Goal: Task Accomplishment & Management: Manage account settings

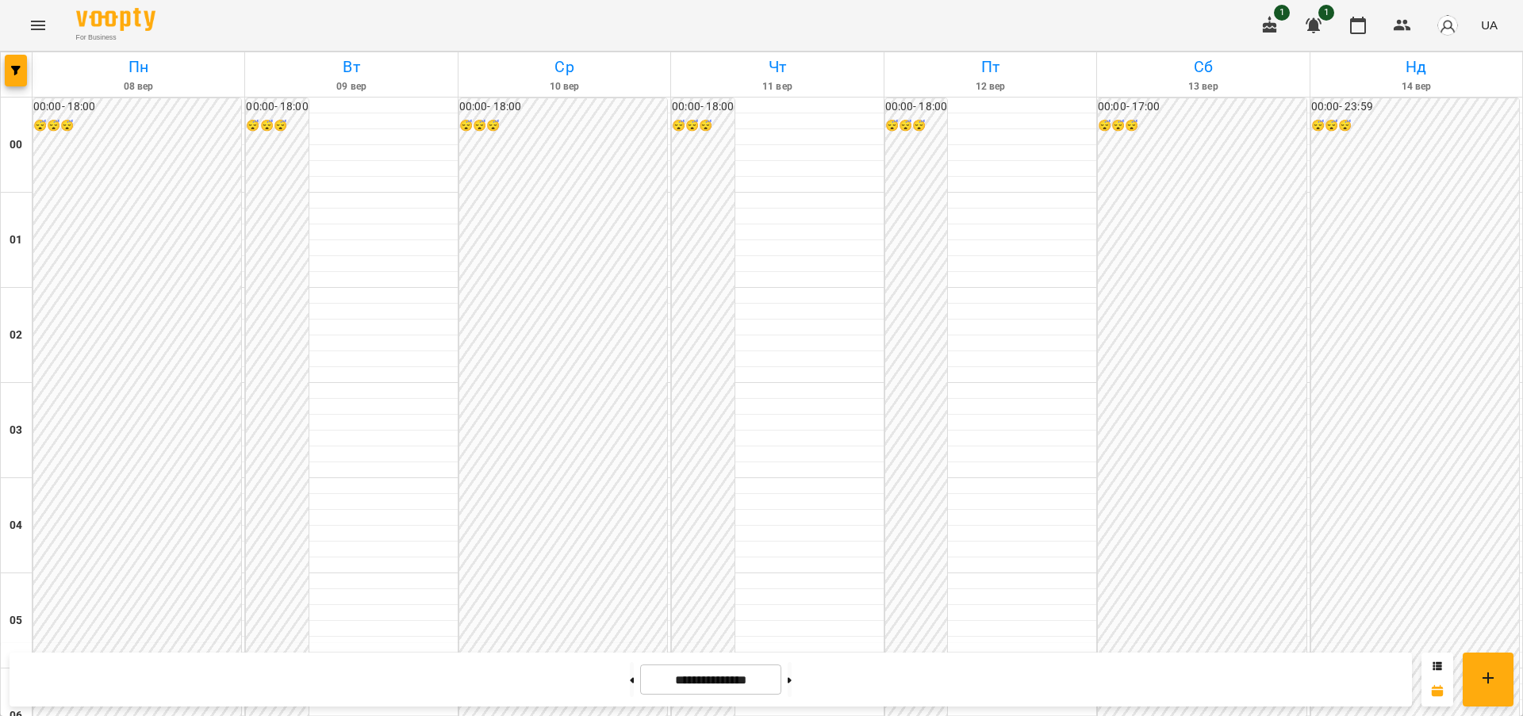
scroll to position [1736, 0]
click at [35, 21] on icon "Menu" at bounding box center [38, 26] width 14 height 10
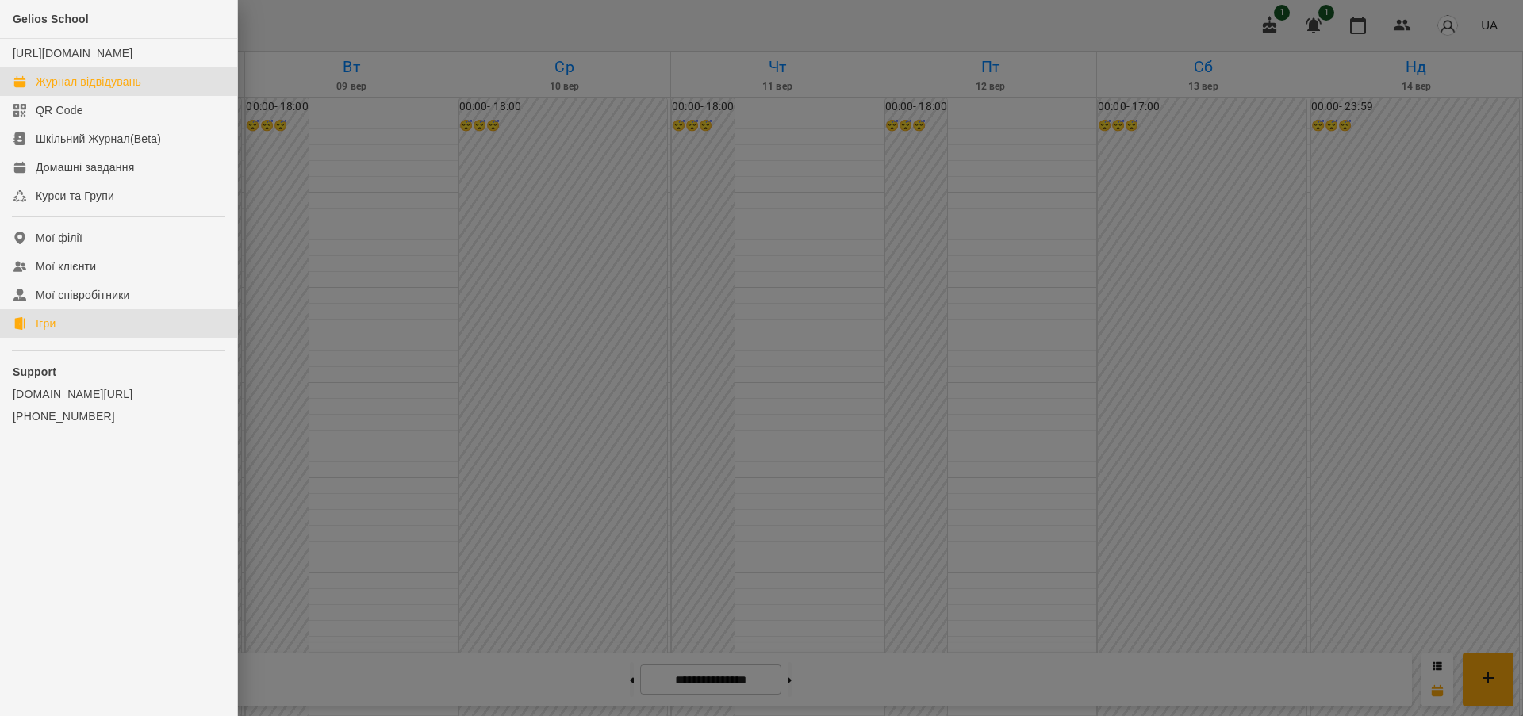
click at [40, 332] on div "Ігри" at bounding box center [46, 324] width 20 height 16
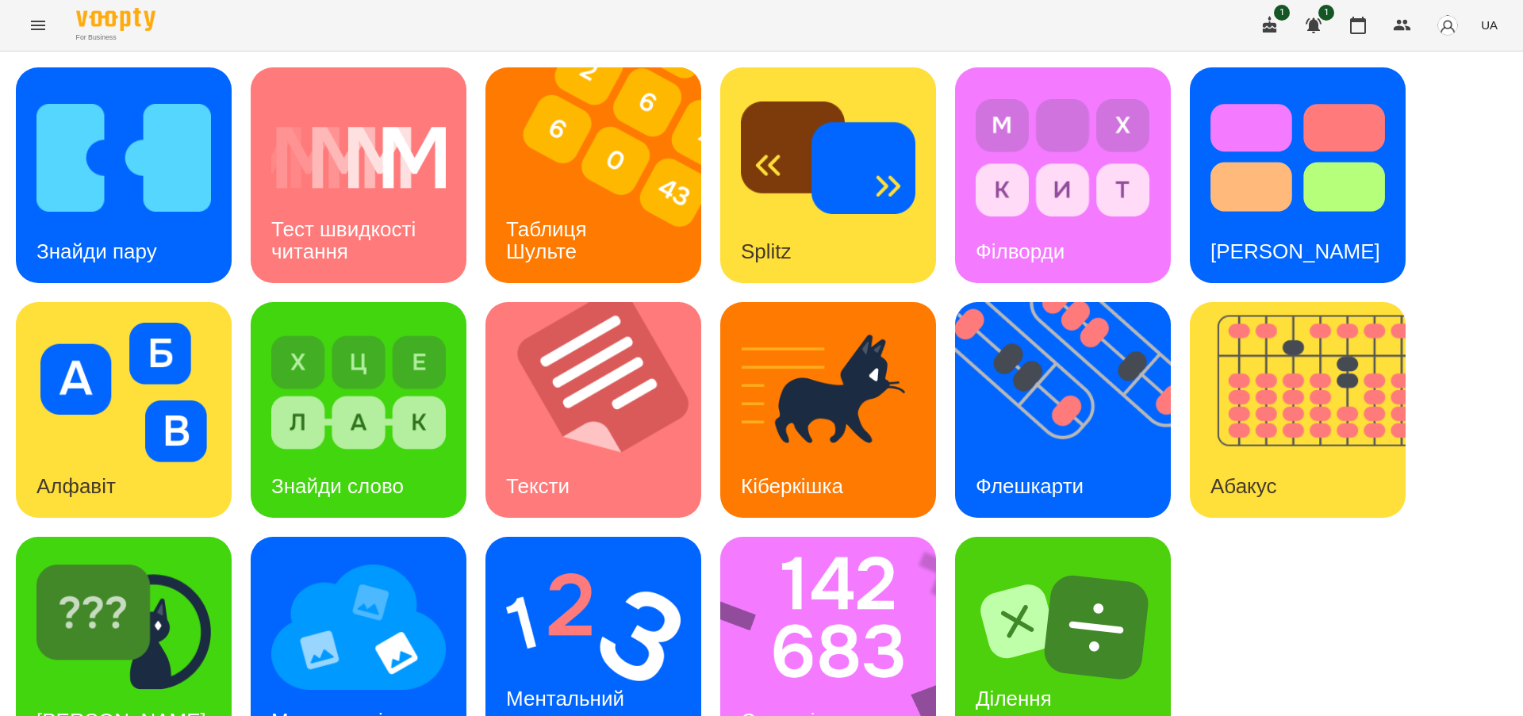
scroll to position [52, 0]
click at [799, 709] on h3 "Стовпці" at bounding box center [778, 721] width 74 height 24
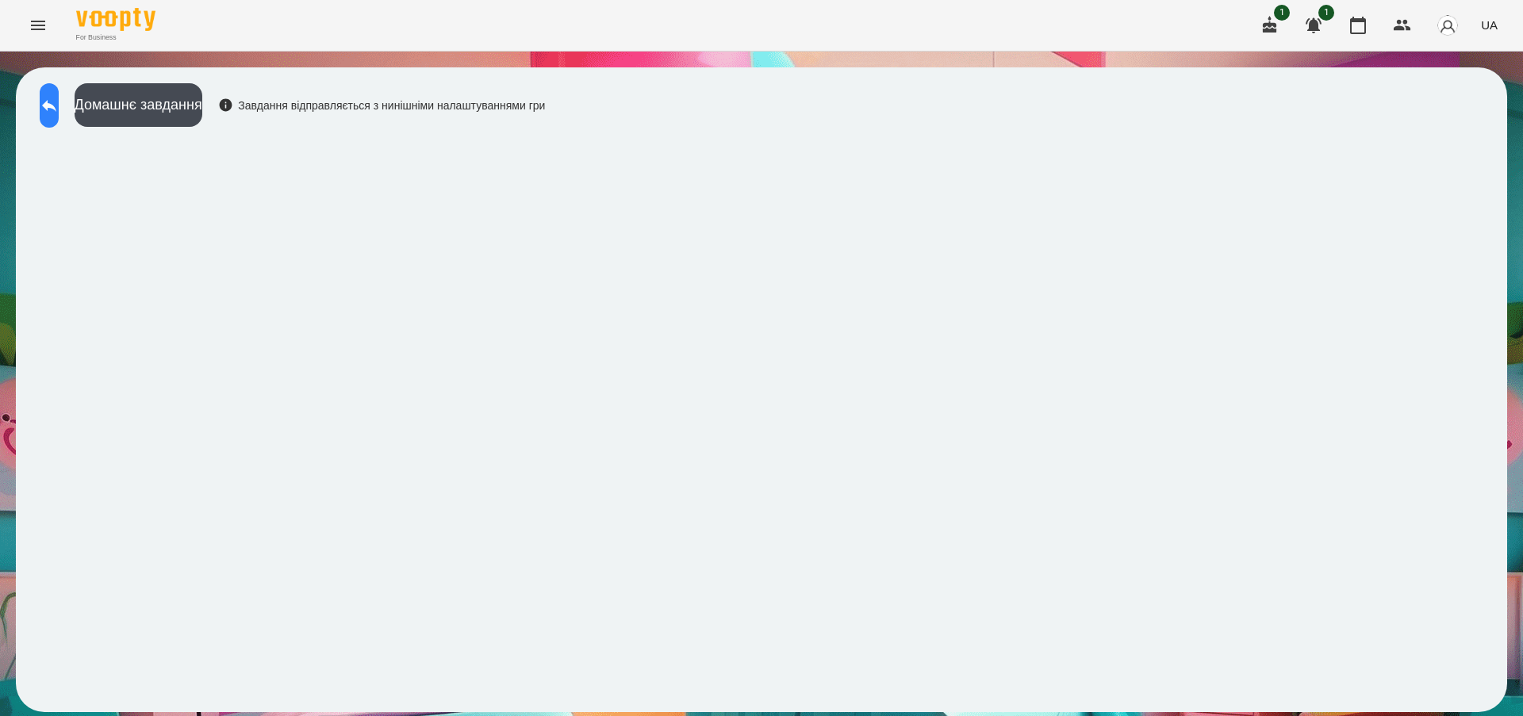
click at [59, 105] on icon at bounding box center [49, 105] width 19 height 19
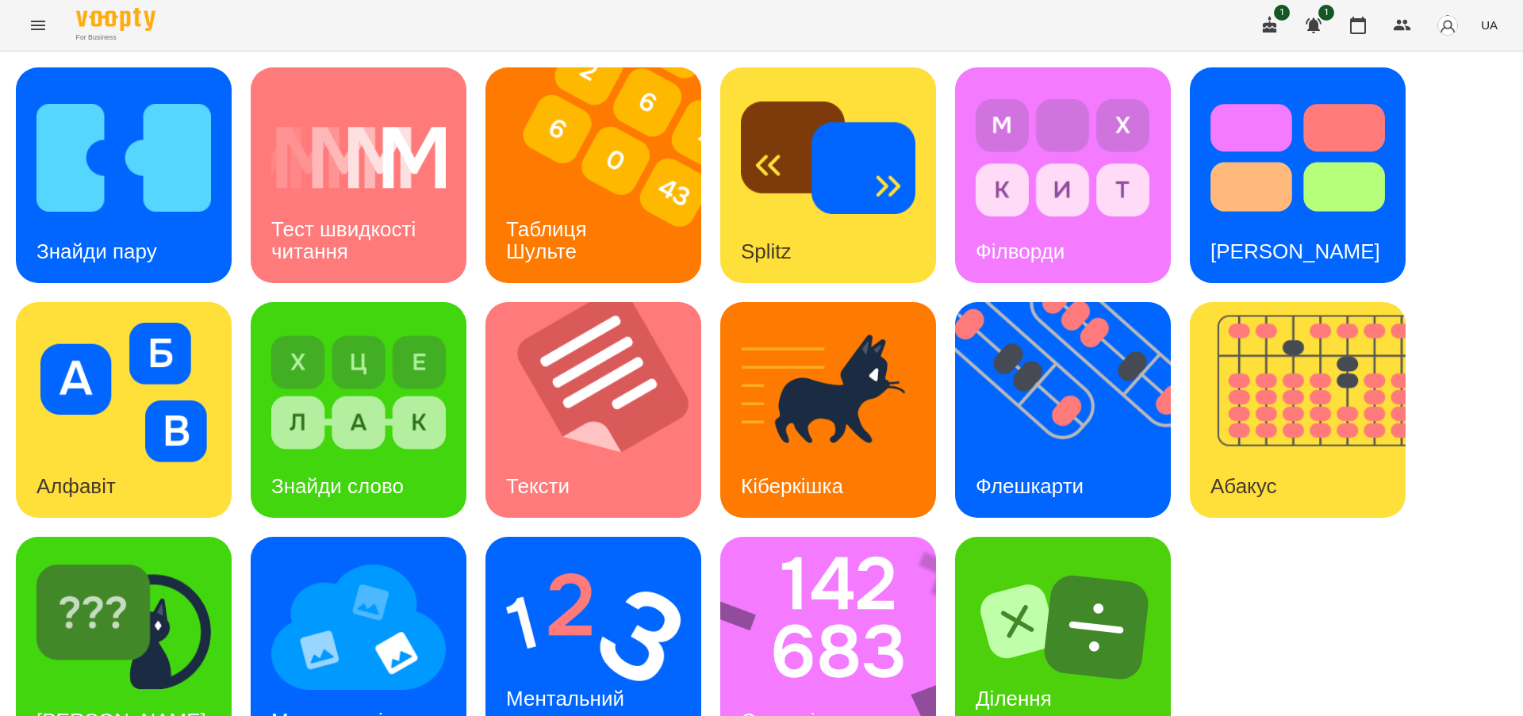
scroll to position [52, 0]
click at [559, 687] on h3 "Ментальний рахунок" at bounding box center [568, 709] width 124 height 45
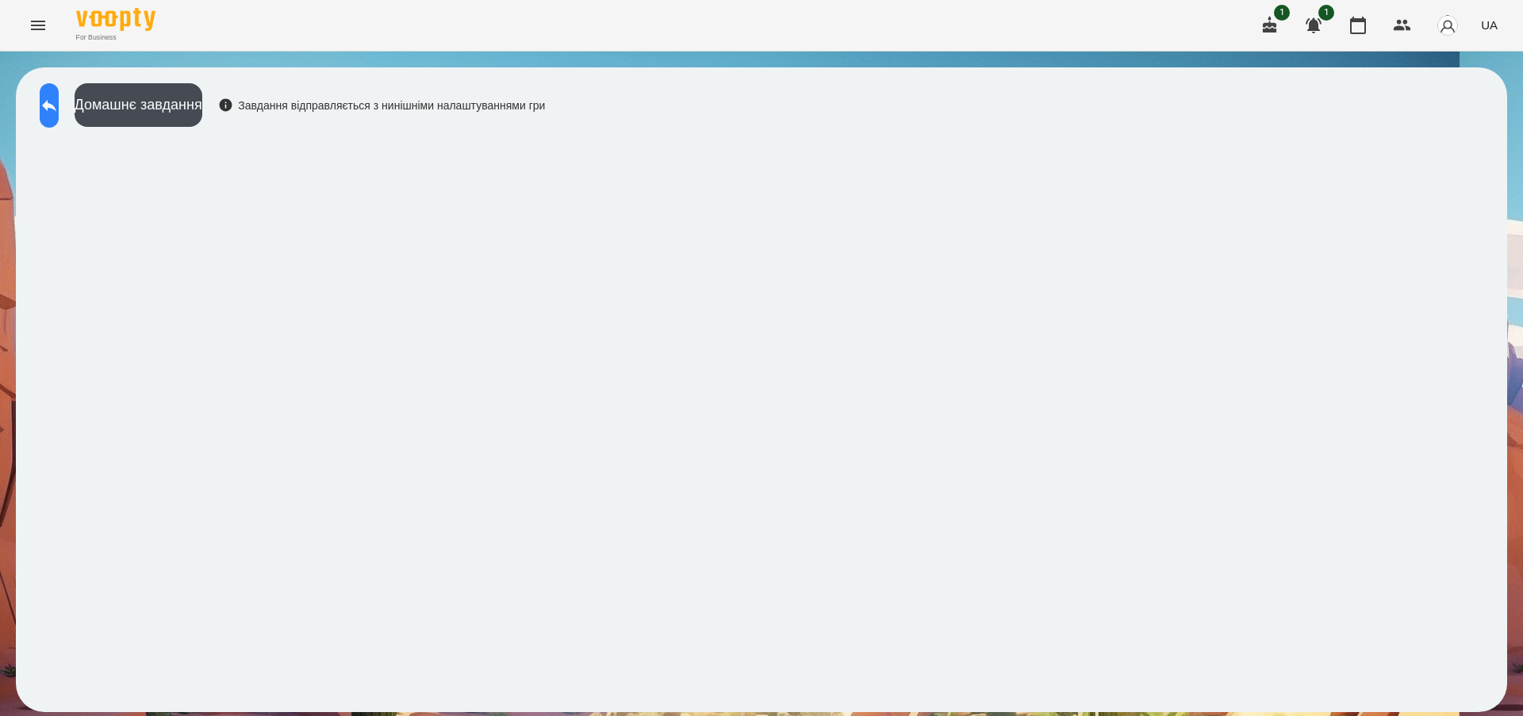
click at [59, 104] on icon at bounding box center [49, 105] width 19 height 19
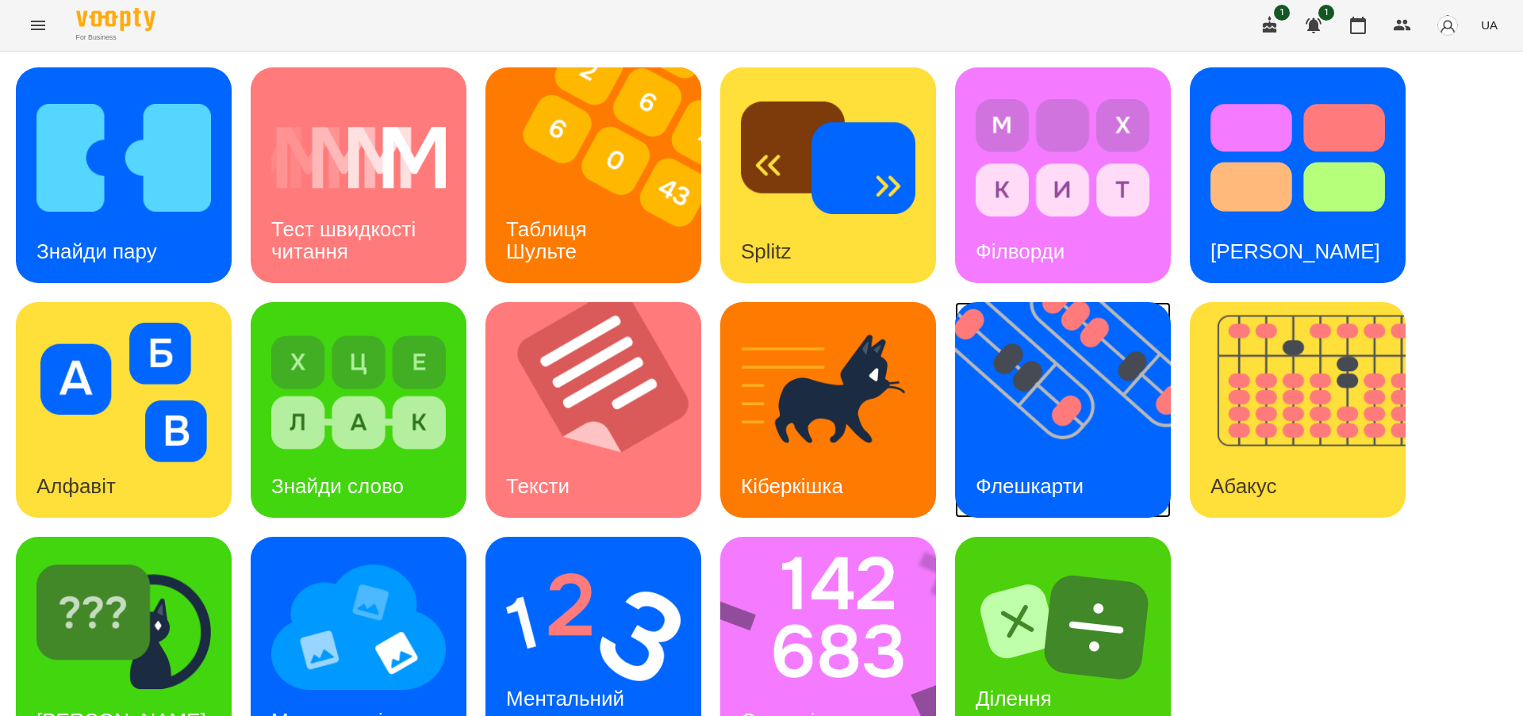
click at [1011, 463] on div "Флешкарти" at bounding box center [1029, 486] width 149 height 63
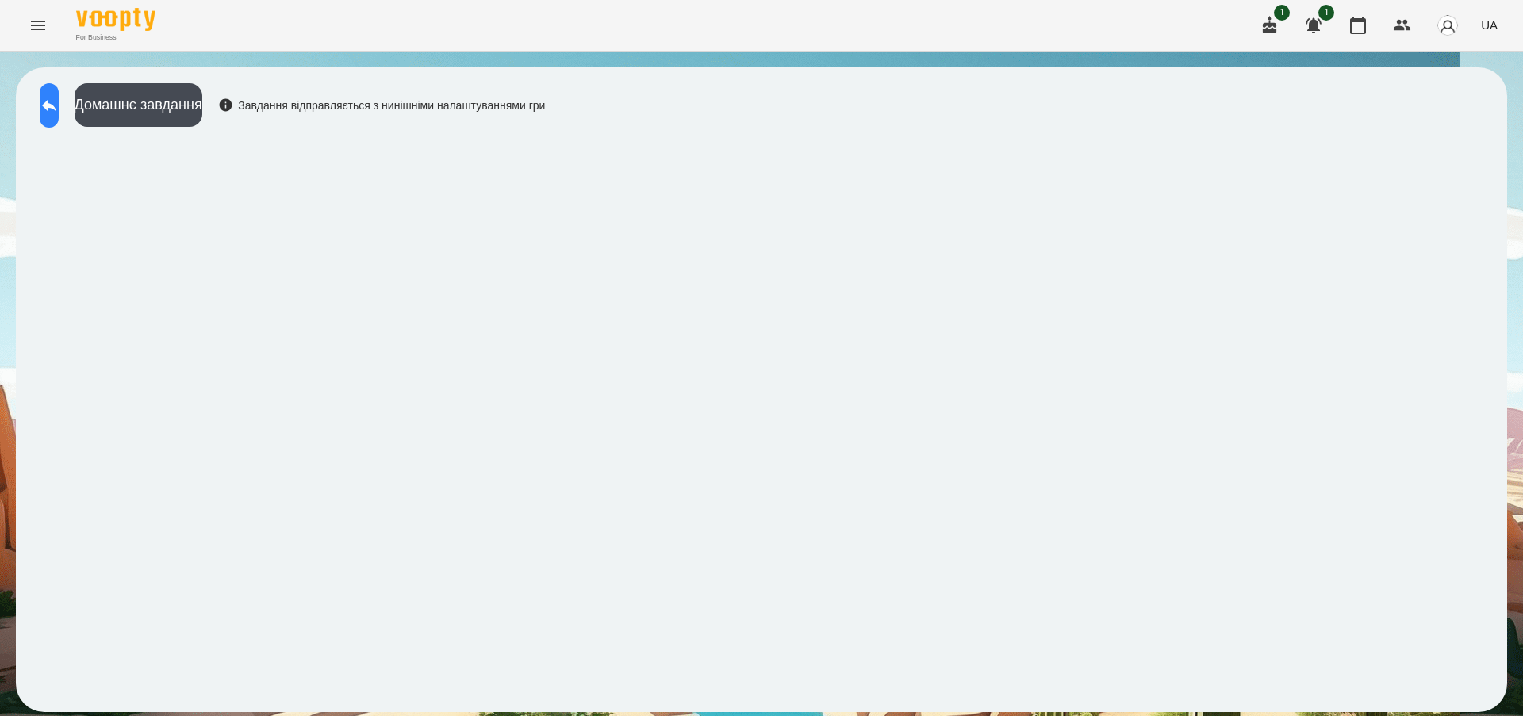
click at [59, 98] on icon at bounding box center [49, 105] width 19 height 19
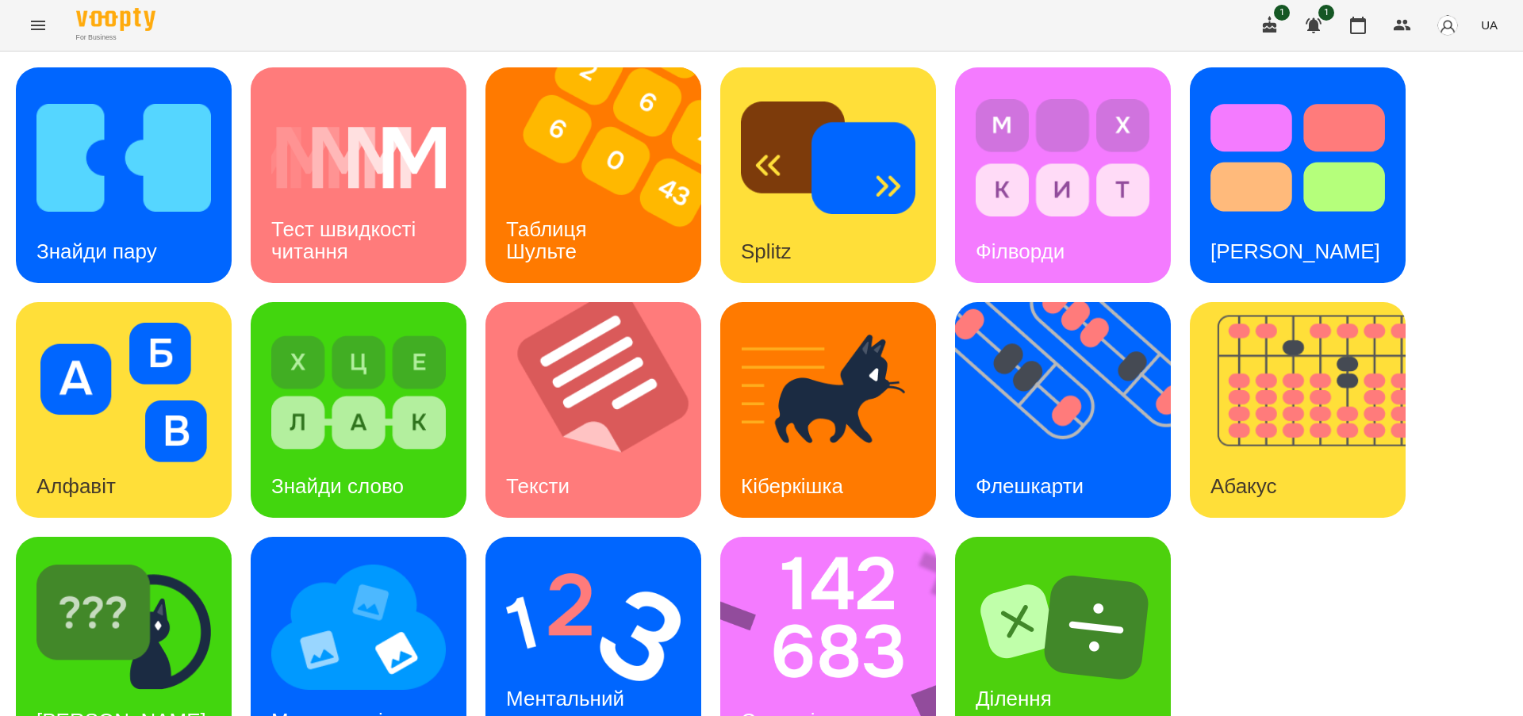
scroll to position [52, 0]
click at [128, 690] on div "[PERSON_NAME]" at bounding box center [121, 721] width 211 height 63
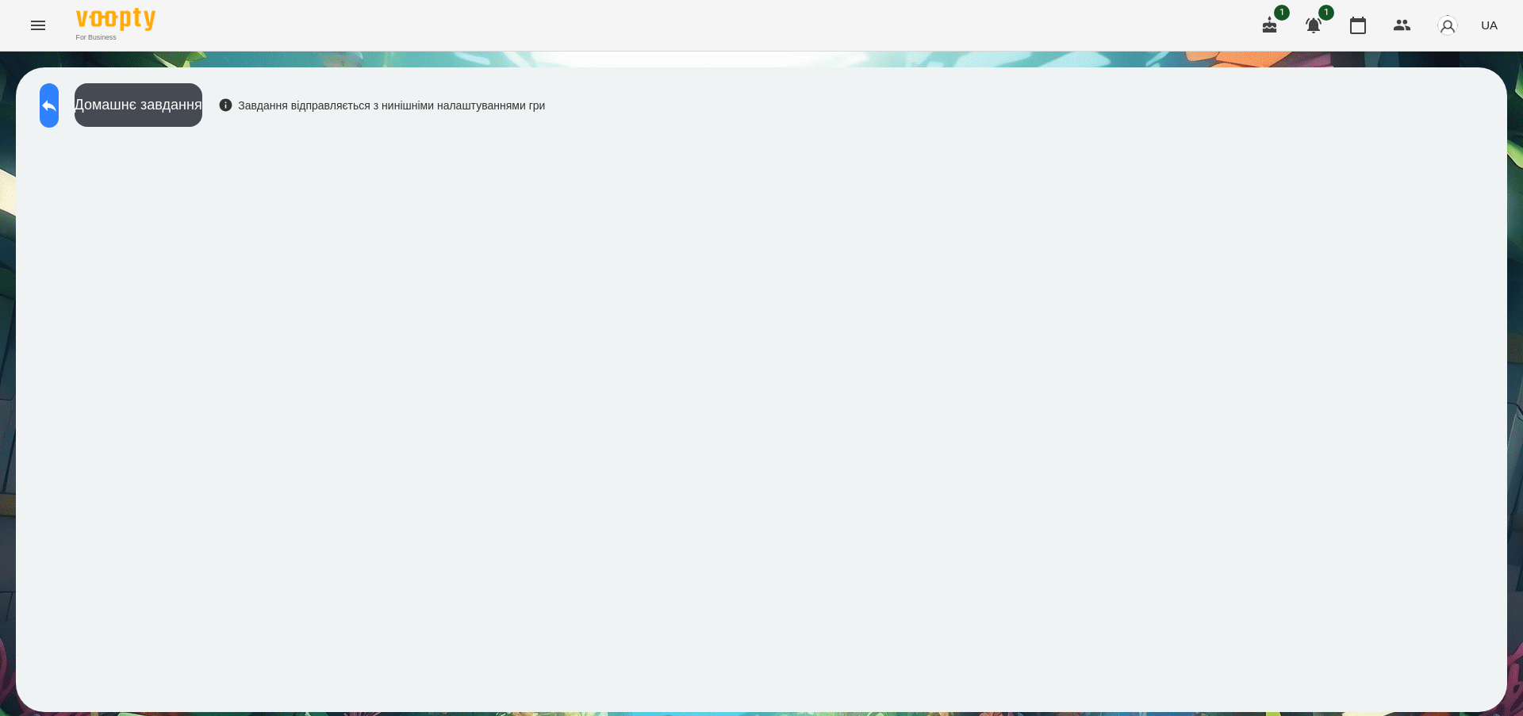
click at [59, 102] on icon at bounding box center [49, 105] width 19 height 19
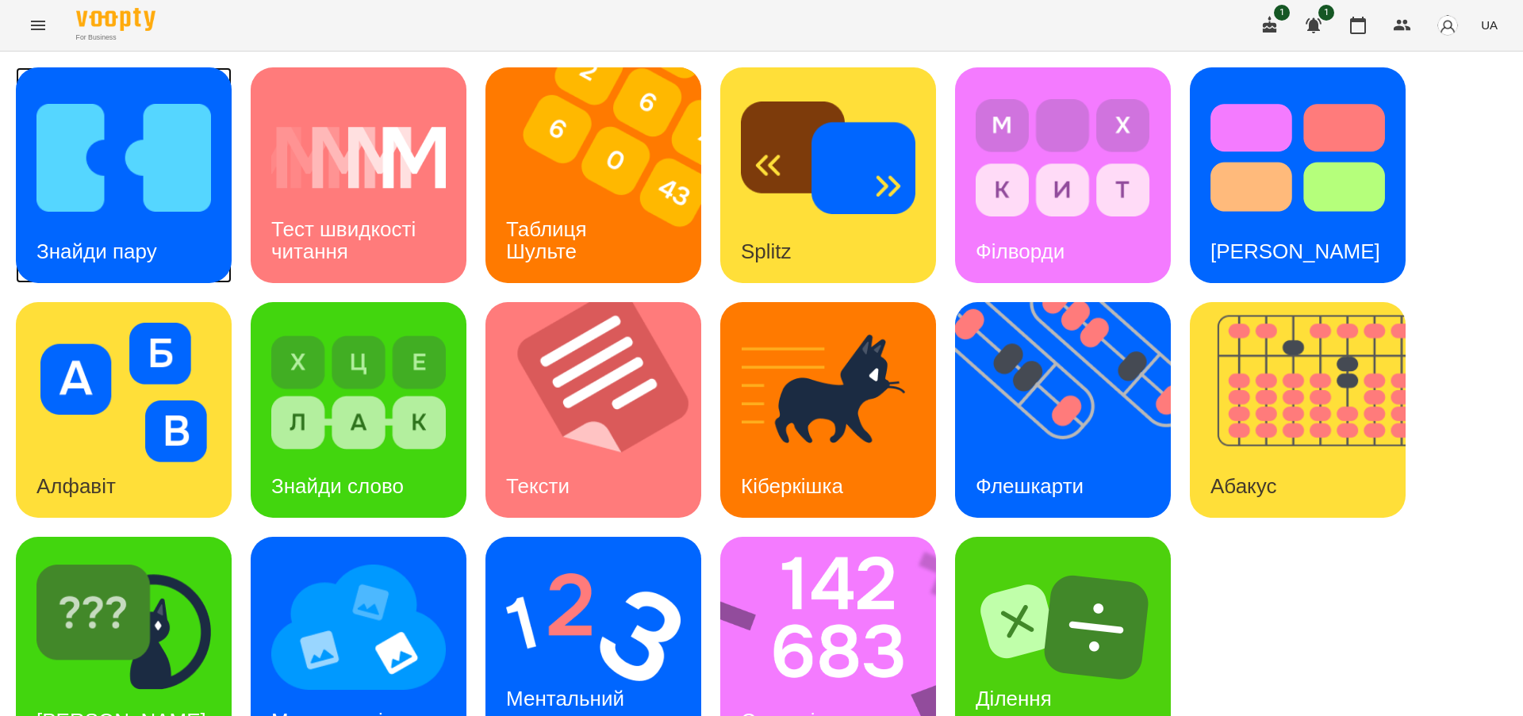
click at [141, 240] on h3 "Знайди пару" at bounding box center [96, 252] width 121 height 24
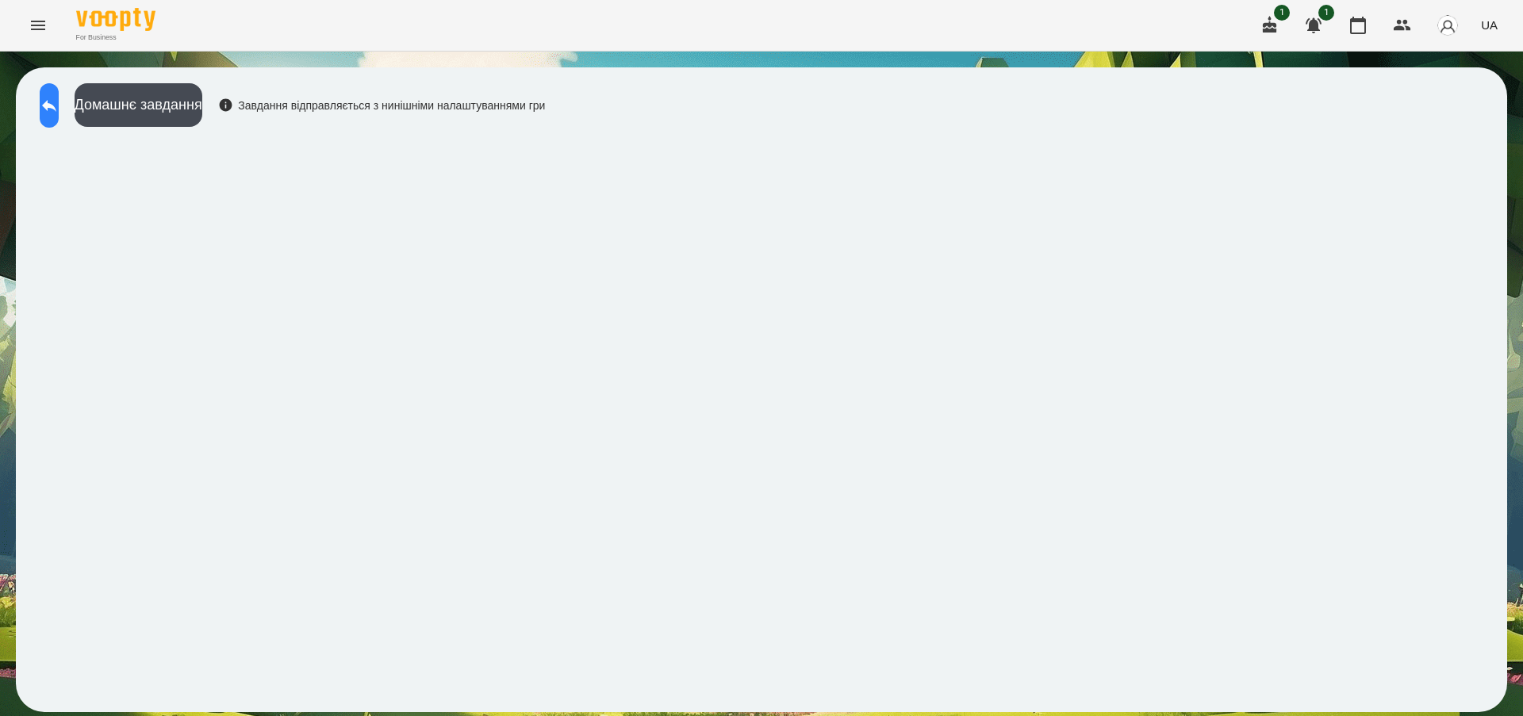
click at [59, 105] on icon at bounding box center [49, 105] width 19 height 19
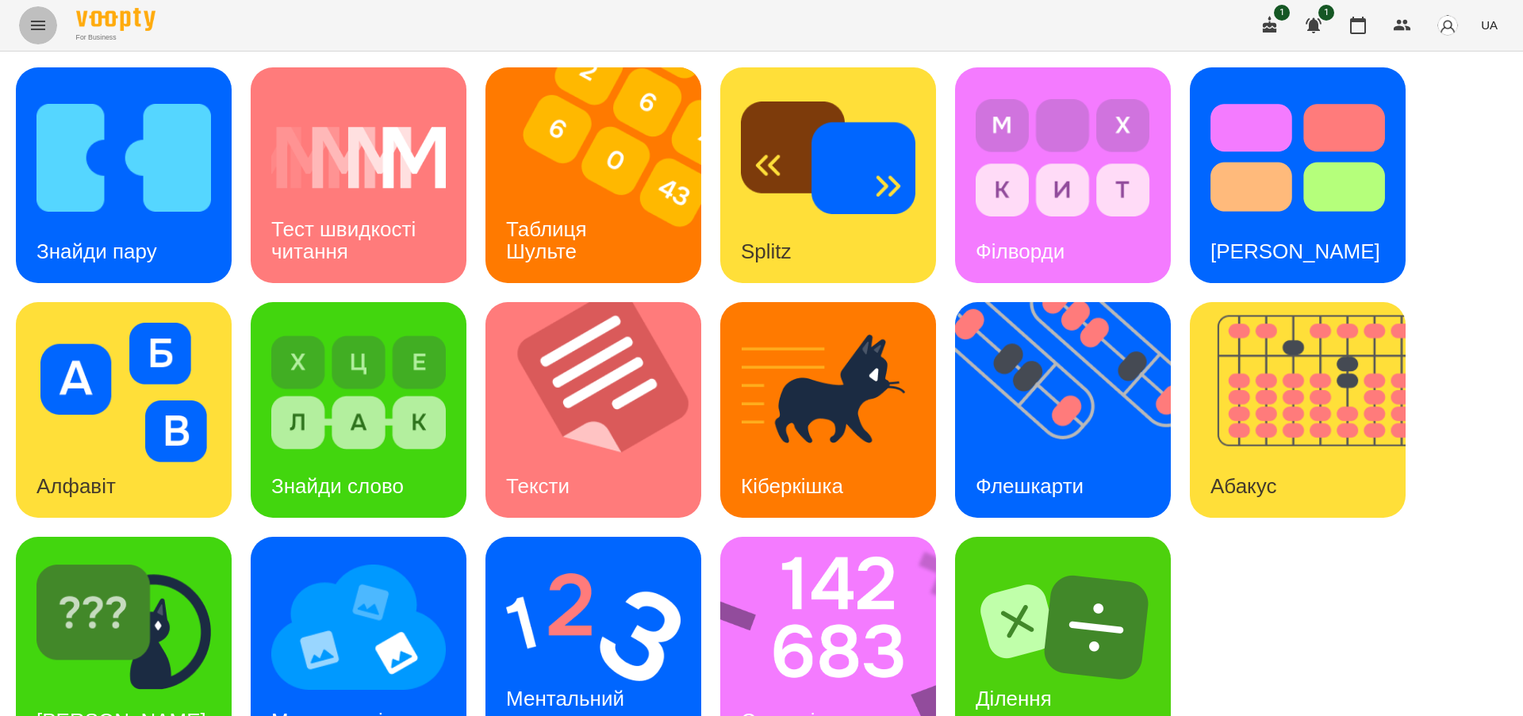
click at [34, 27] on icon "Menu" at bounding box center [38, 25] width 19 height 19
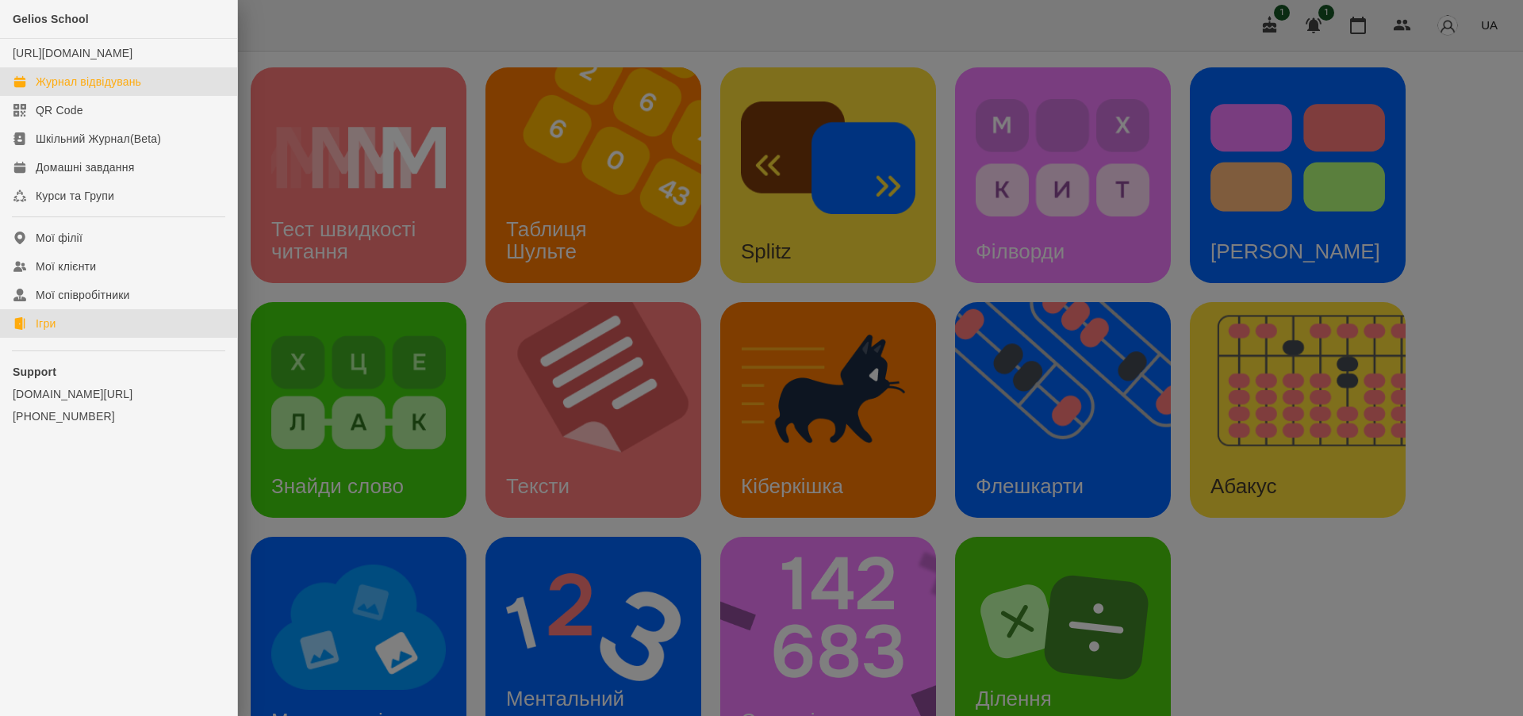
click at [67, 90] on div "Журнал відвідувань" at bounding box center [88, 82] width 105 height 16
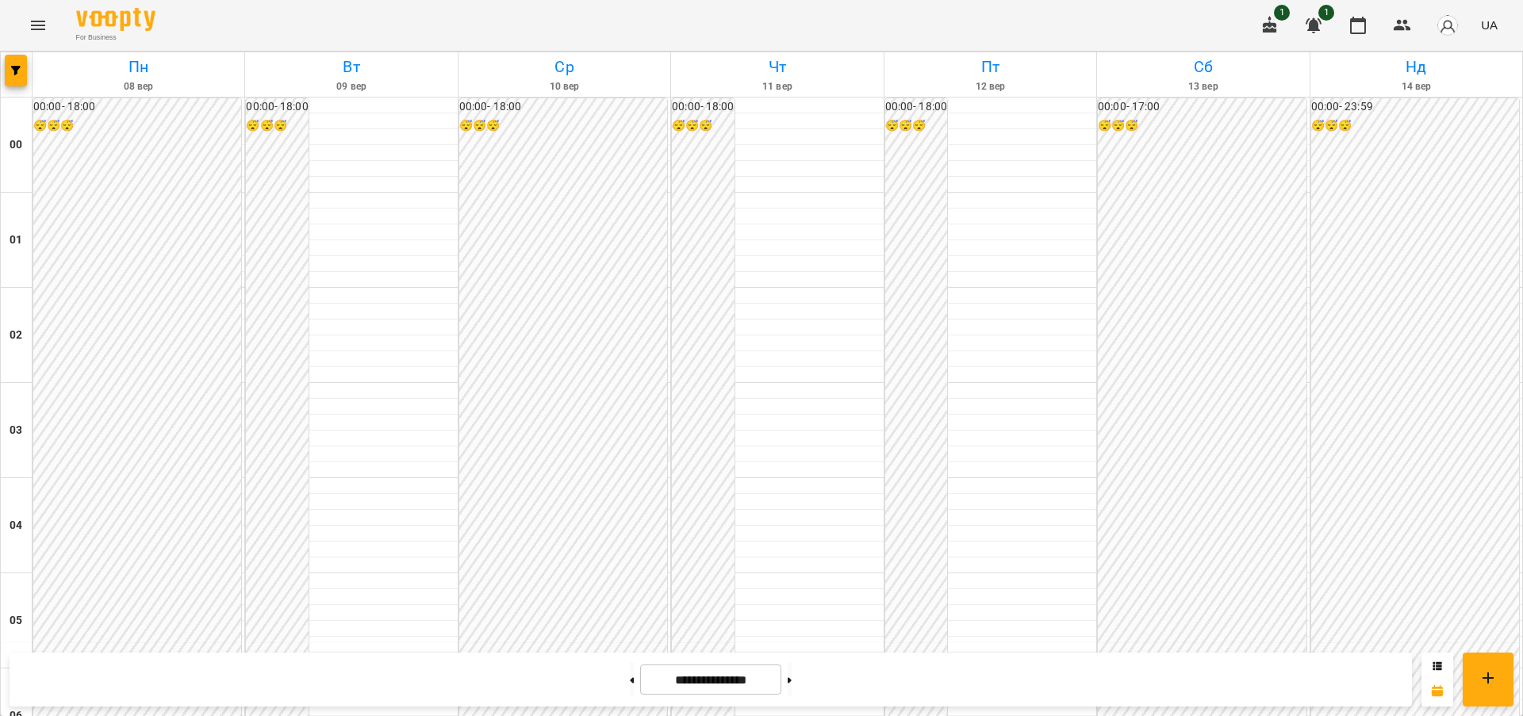
scroll to position [1736, 0]
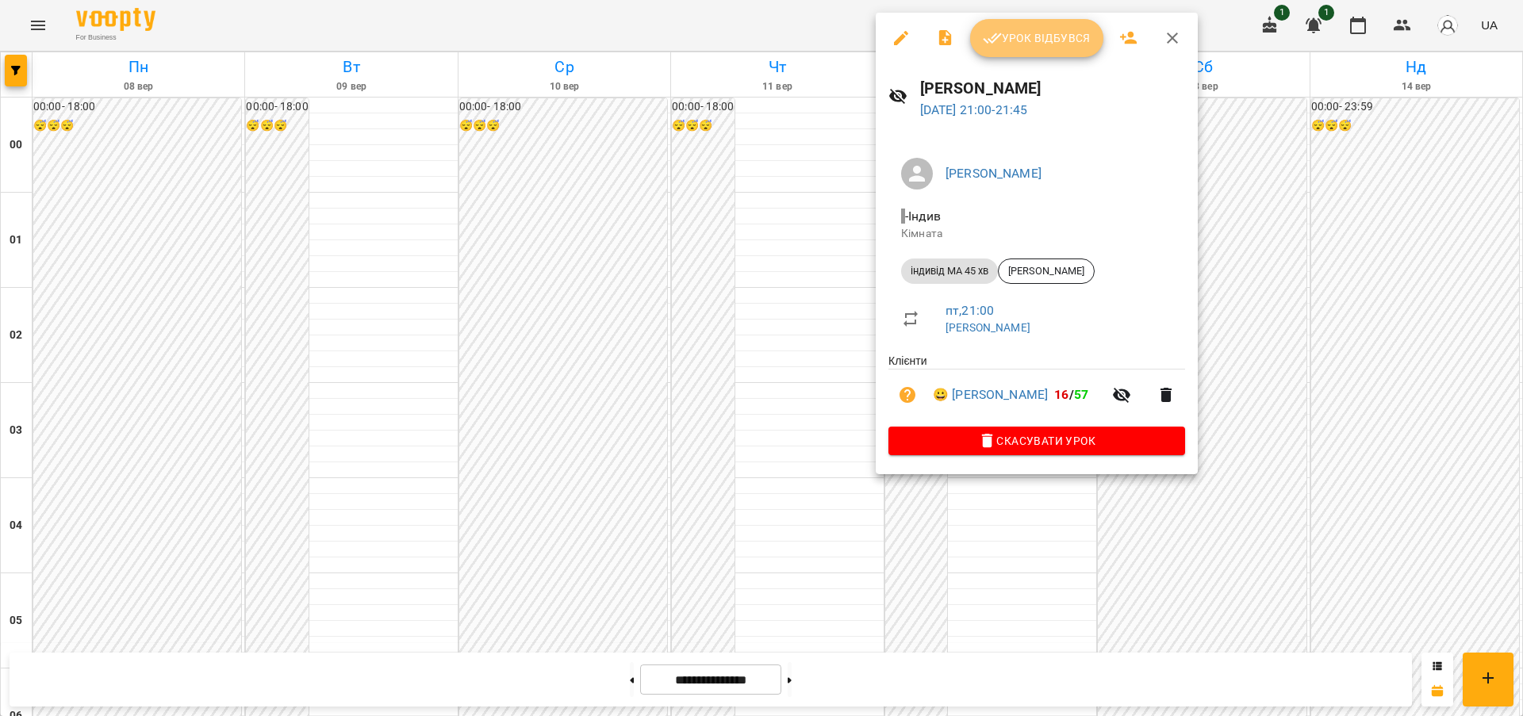
click at [1029, 48] on button "Урок відбувся" at bounding box center [1036, 38] width 133 height 38
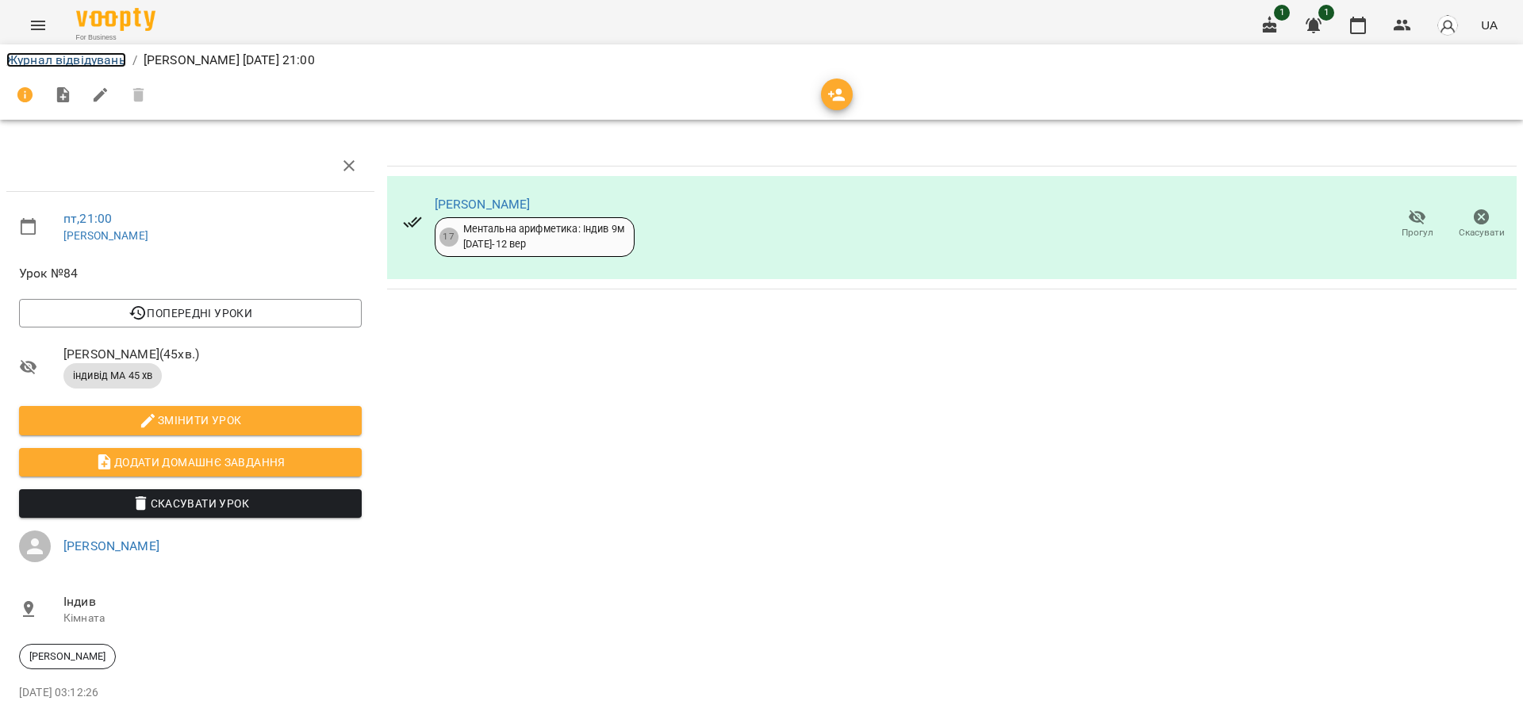
click at [87, 59] on link "Журнал відвідувань" at bounding box center [66, 59] width 120 height 15
